Goal: Answer question/provide support

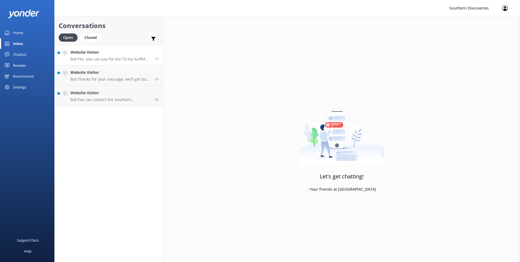
drag, startPoint x: 0, startPoint y: 0, endPoint x: 108, endPoint y: 56, distance: 121.3
click at [108, 56] on div "Website Visitor Bot: Yes, you can pay for the To Kai buffet onboard the cruise …" at bounding box center [110, 55] width 80 height 12
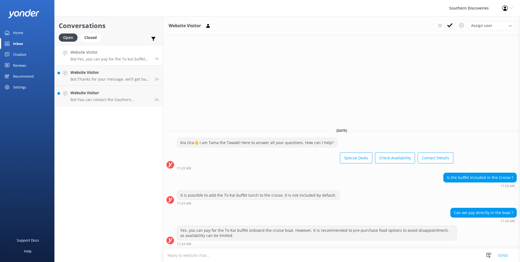
drag, startPoint x: 452, startPoint y: 24, endPoint x: 420, endPoint y: 29, distance: 32.6
click at [452, 24] on icon at bounding box center [449, 25] width 5 height 5
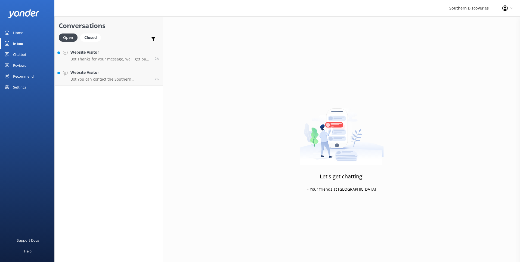
click at [123, 66] on link "Website Visitor Bot: You can contact the Southern Discoveries team by phone at …" at bounding box center [109, 75] width 108 height 20
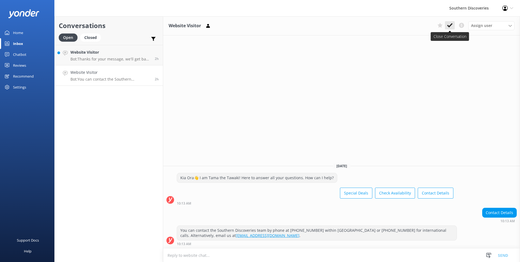
click at [450, 25] on icon at bounding box center [449, 25] width 5 height 5
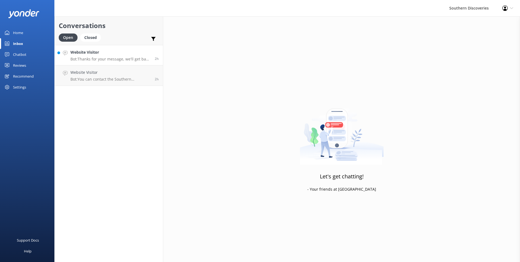
click at [84, 63] on link "Website Visitor Bot: Thanks for your message, we'll get back to you as soon as …" at bounding box center [109, 55] width 108 height 20
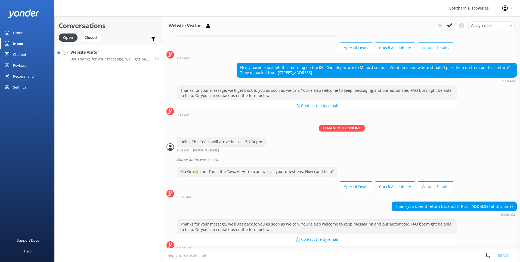
scroll to position [27, 0]
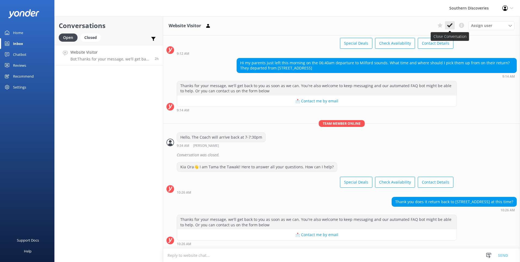
click at [452, 25] on use at bounding box center [449, 25] width 5 height 4
